Goal: Navigation & Orientation: Go to known website

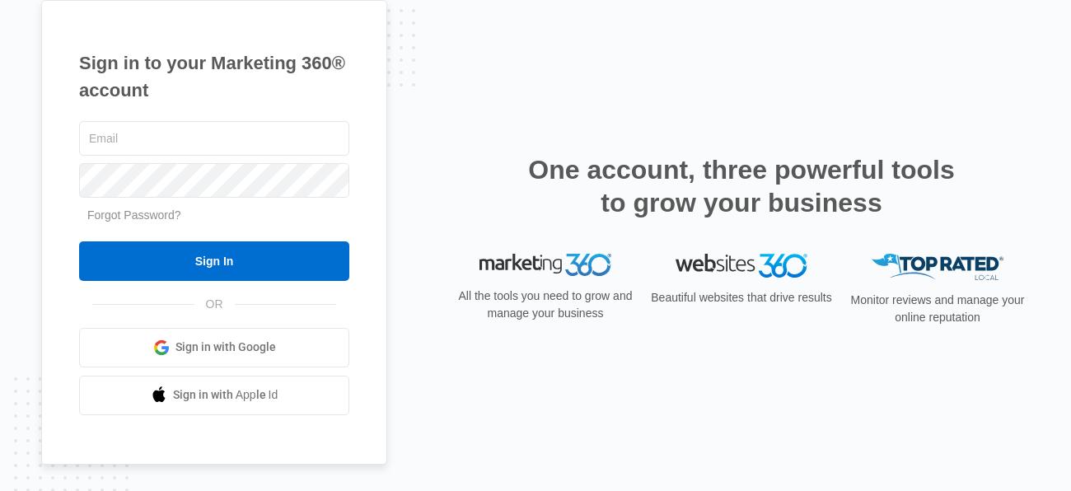
click at [176, 357] on link "Sign in with Google" at bounding box center [214, 348] width 270 height 40
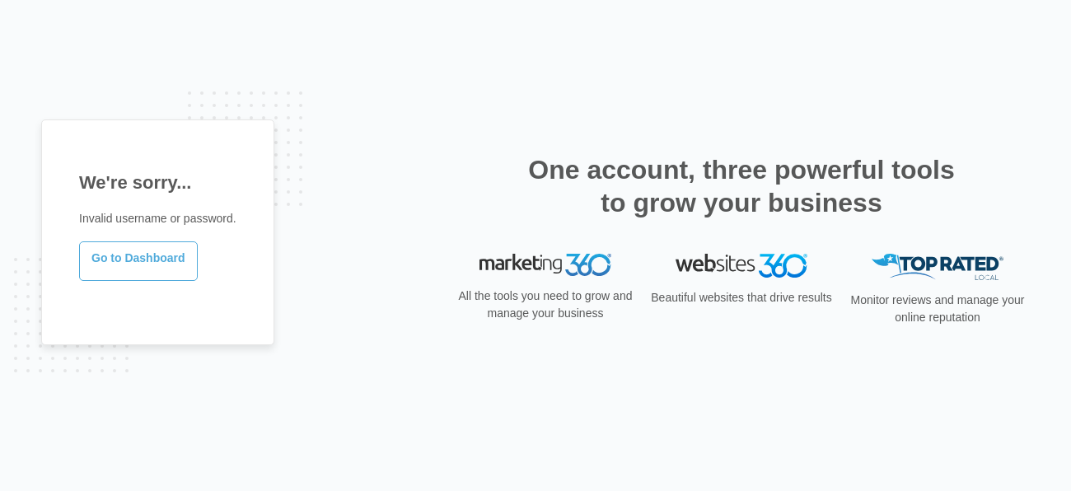
click at [156, 278] on link "Go to Dashboard" at bounding box center [138, 261] width 119 height 40
